Goal: Task Accomplishment & Management: Manage account settings

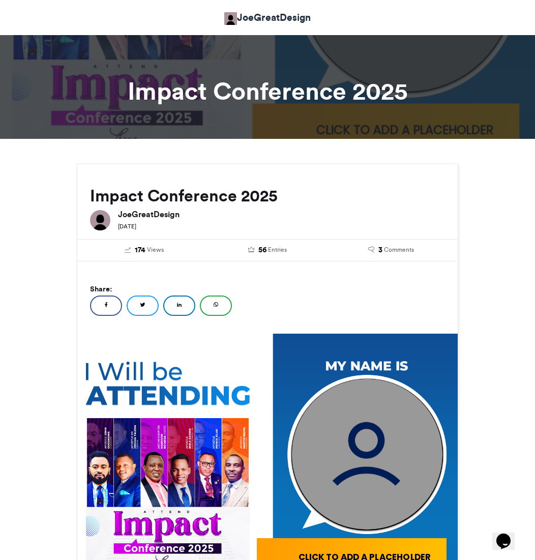
click at [282, 19] on link "JoeGreatDesign" at bounding box center [267, 17] width 86 height 15
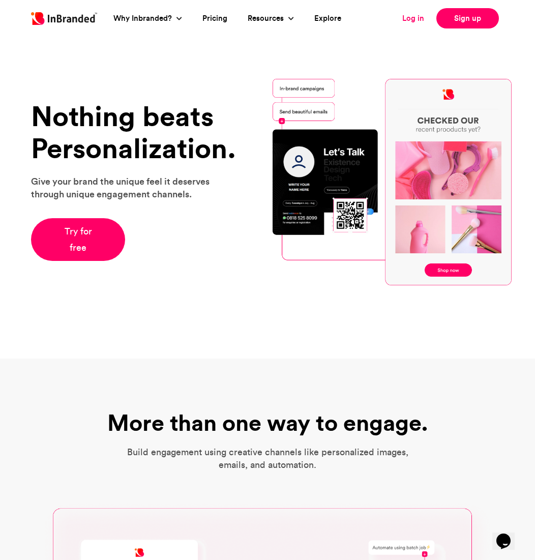
click at [414, 18] on link "Log in" at bounding box center [413, 19] width 22 height 12
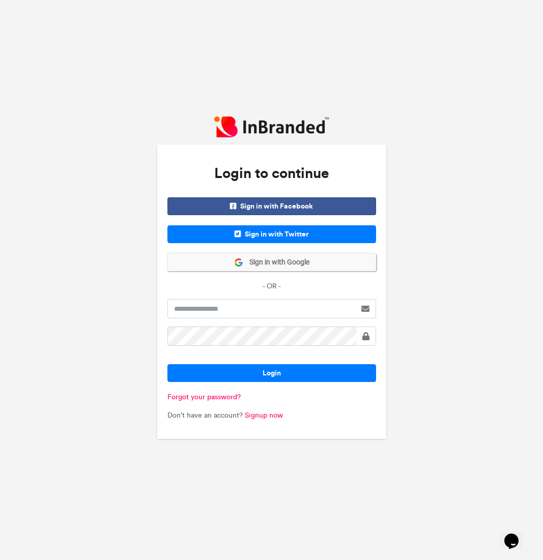
click at [299, 262] on span "Sign in with Google" at bounding box center [276, 262] width 66 height 10
